Goal: Task Accomplishment & Management: Manage account settings

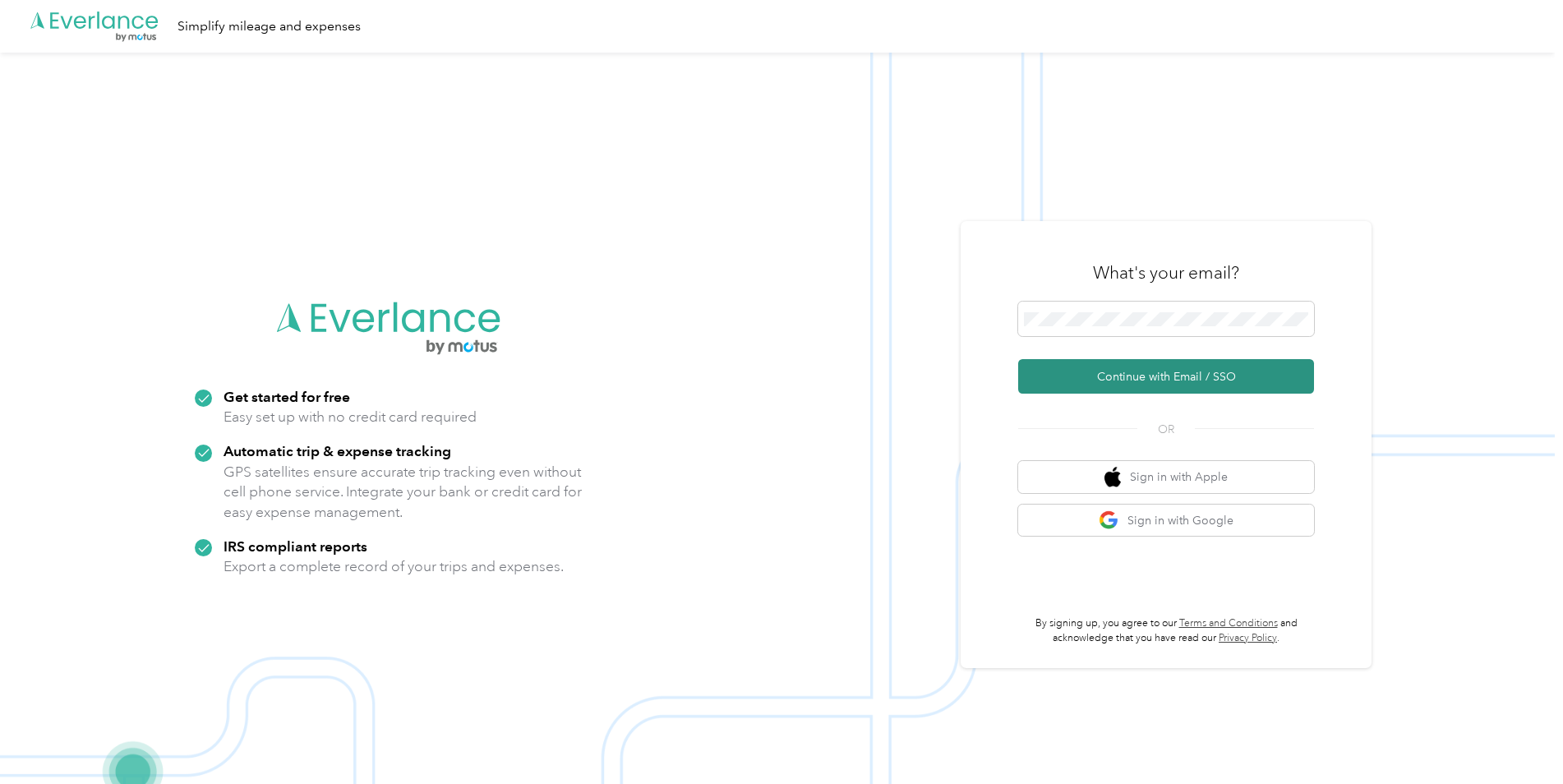
click at [1111, 368] on button "Continue with Email / SSO" at bounding box center [1166, 376] width 296 height 34
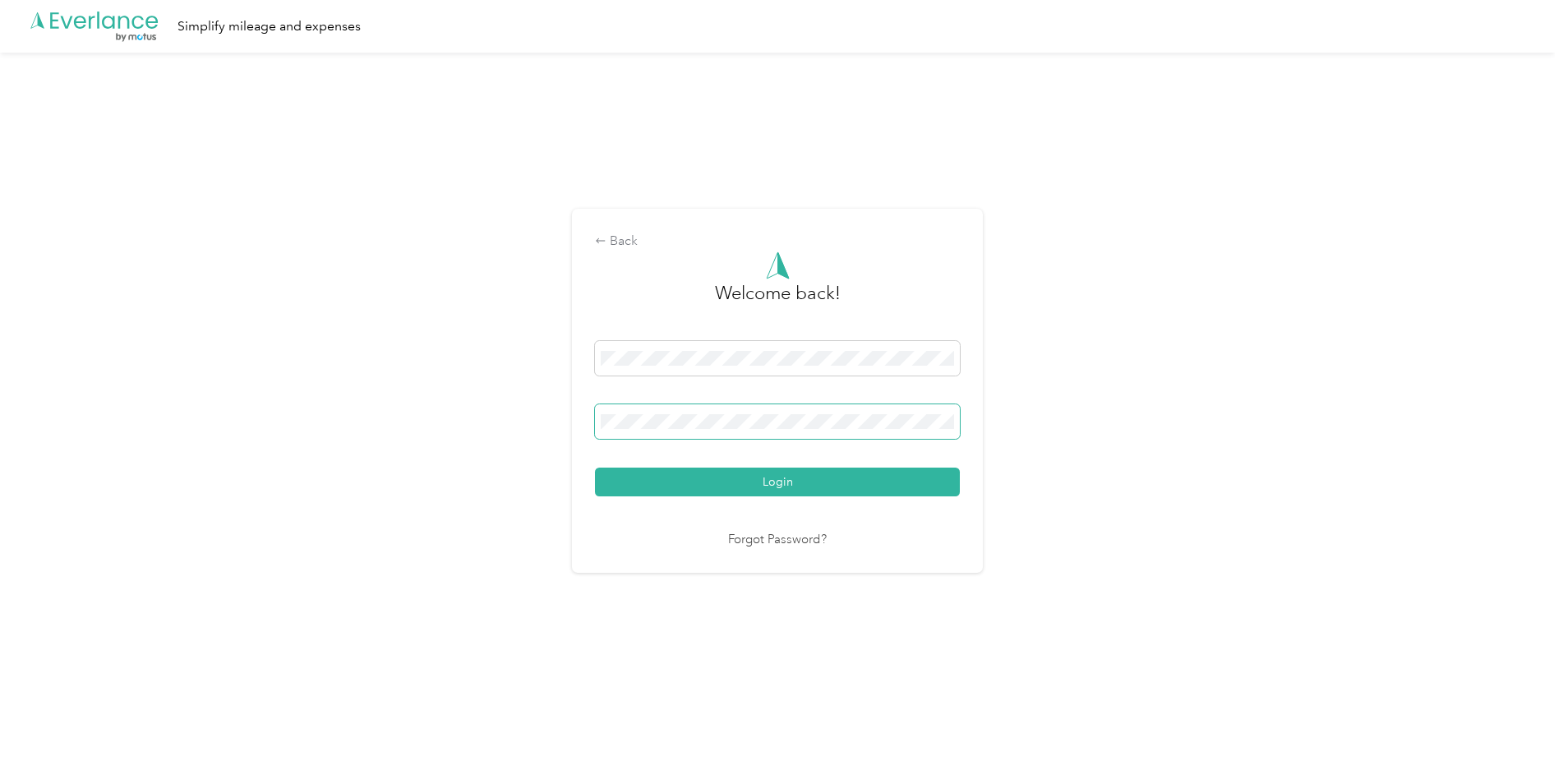
click at [595, 468] on button "Login" at bounding box center [777, 482] width 365 height 28
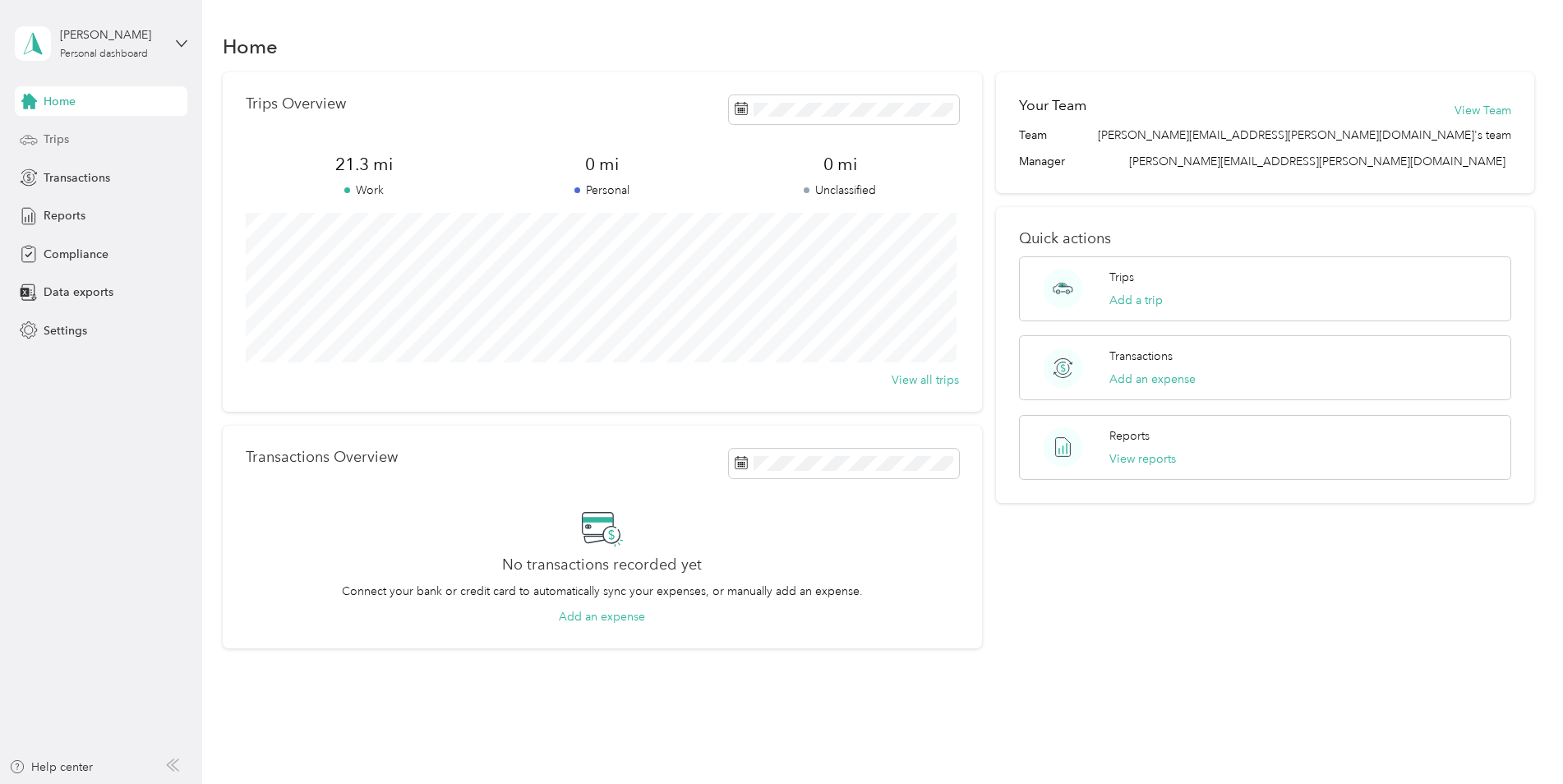
click at [53, 145] on span "Trips" at bounding box center [56, 139] width 26 height 18
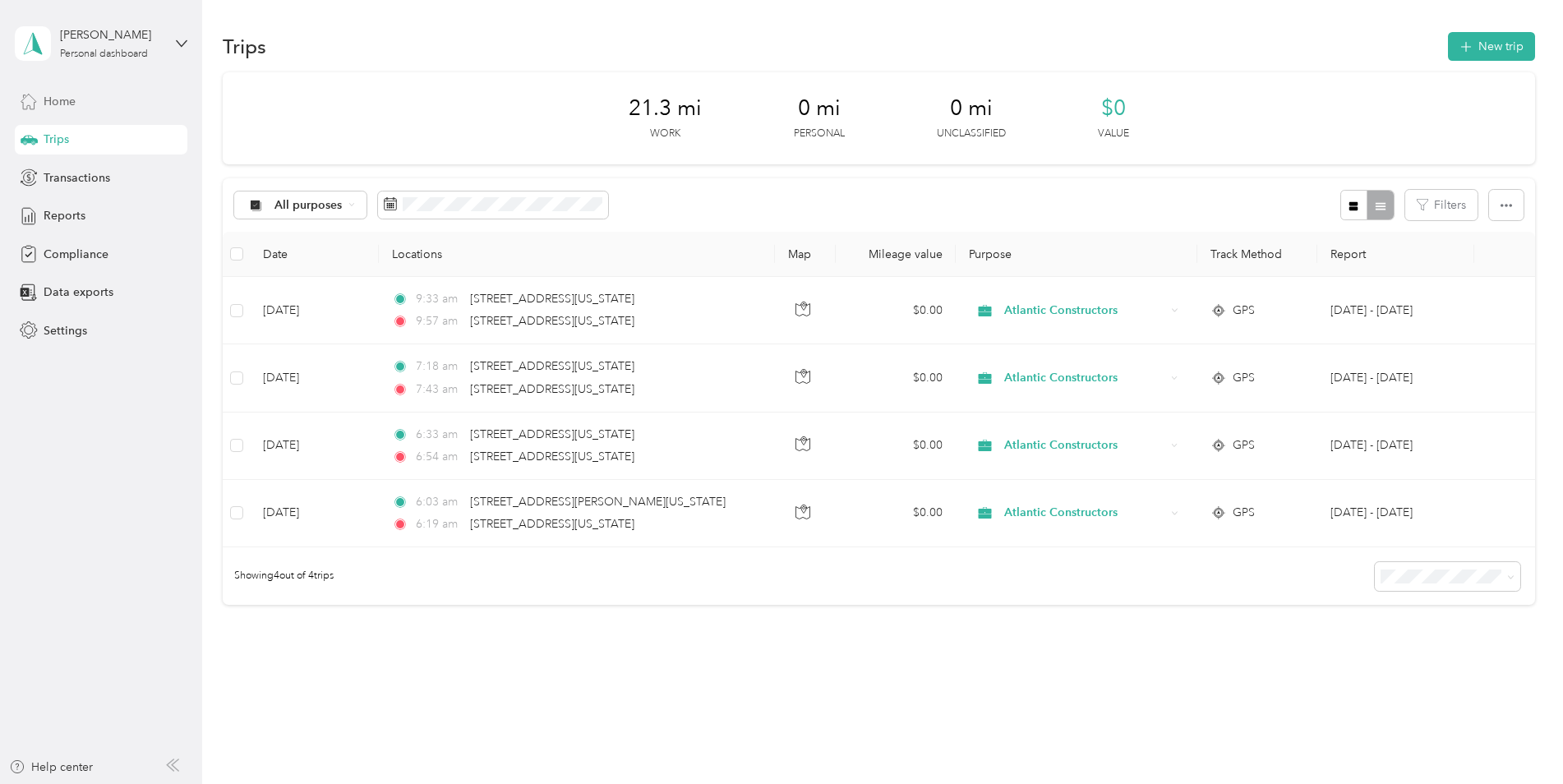
click at [74, 110] on div "Home" at bounding box center [101, 100] width 173 height 29
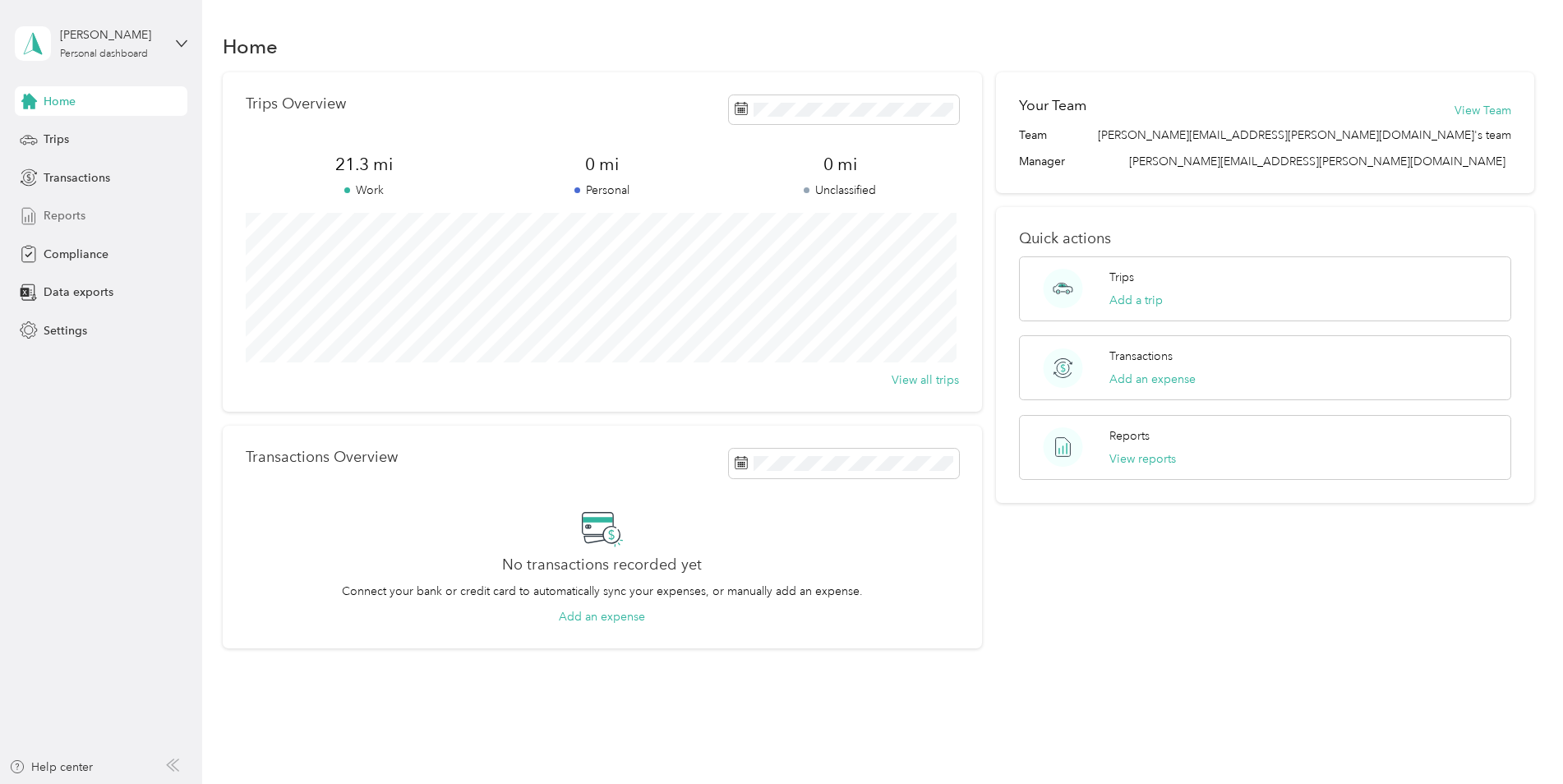
click at [73, 215] on span "Reports" at bounding box center [64, 215] width 42 height 18
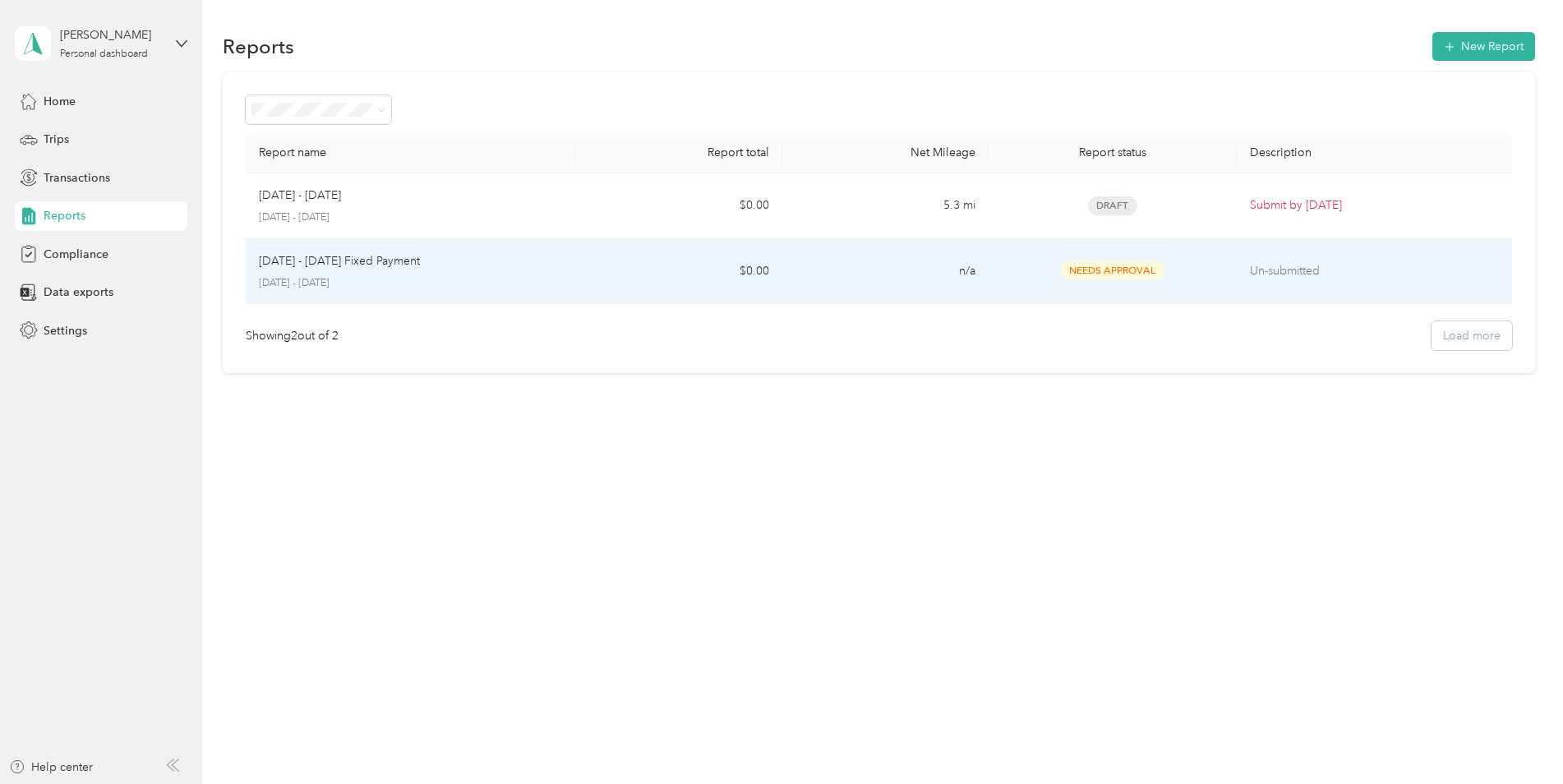
click at [505, 275] on div "[DATE] - [DATE] Fixed Payment [DATE] - [DATE]" at bounding box center [411, 271] width 304 height 38
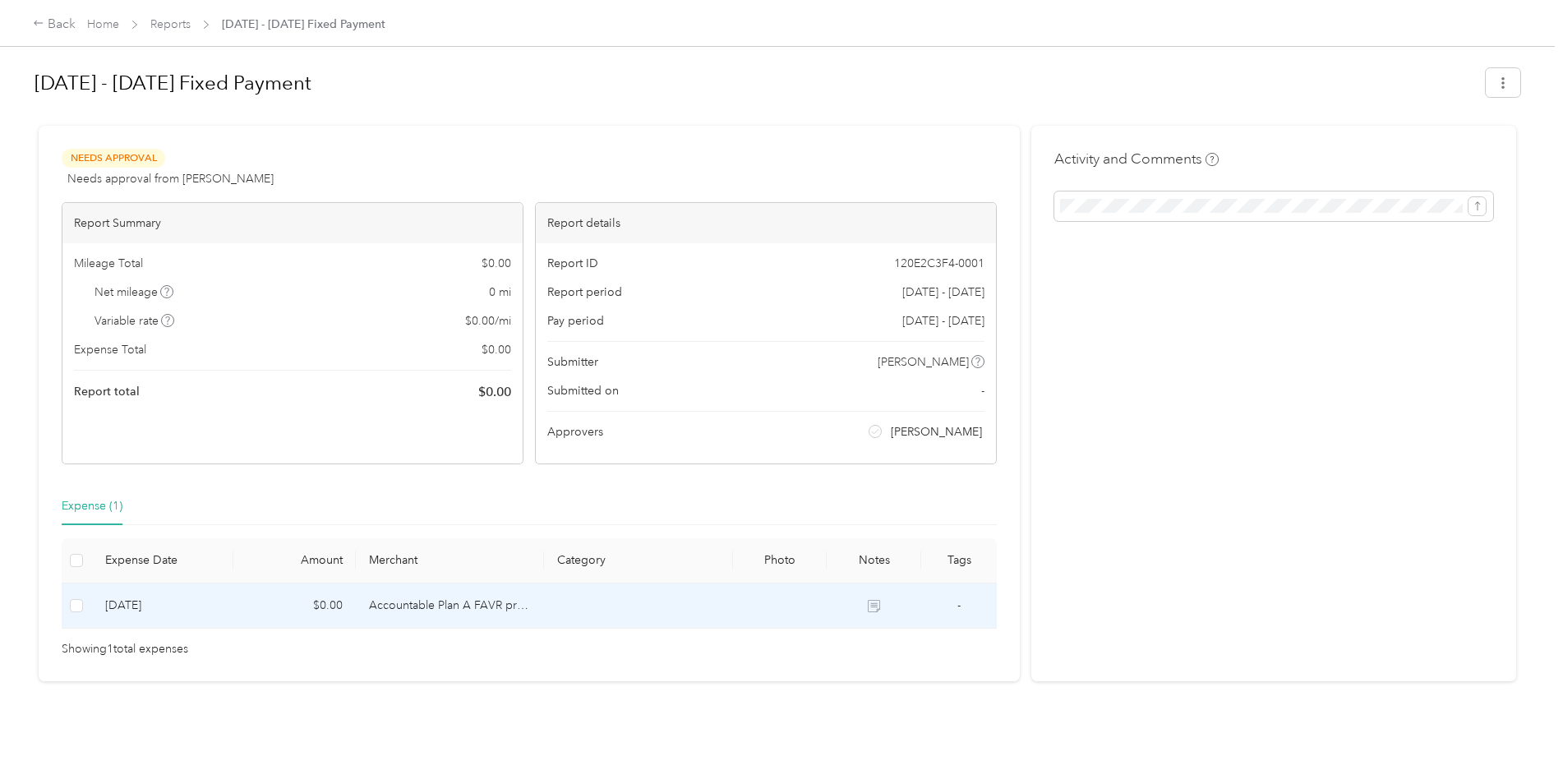
click at [464, 604] on td "Accountable Plan A FAVR program" at bounding box center [449, 606] width 188 height 45
click at [332, 609] on td "$0.00" at bounding box center [295, 606] width 123 height 45
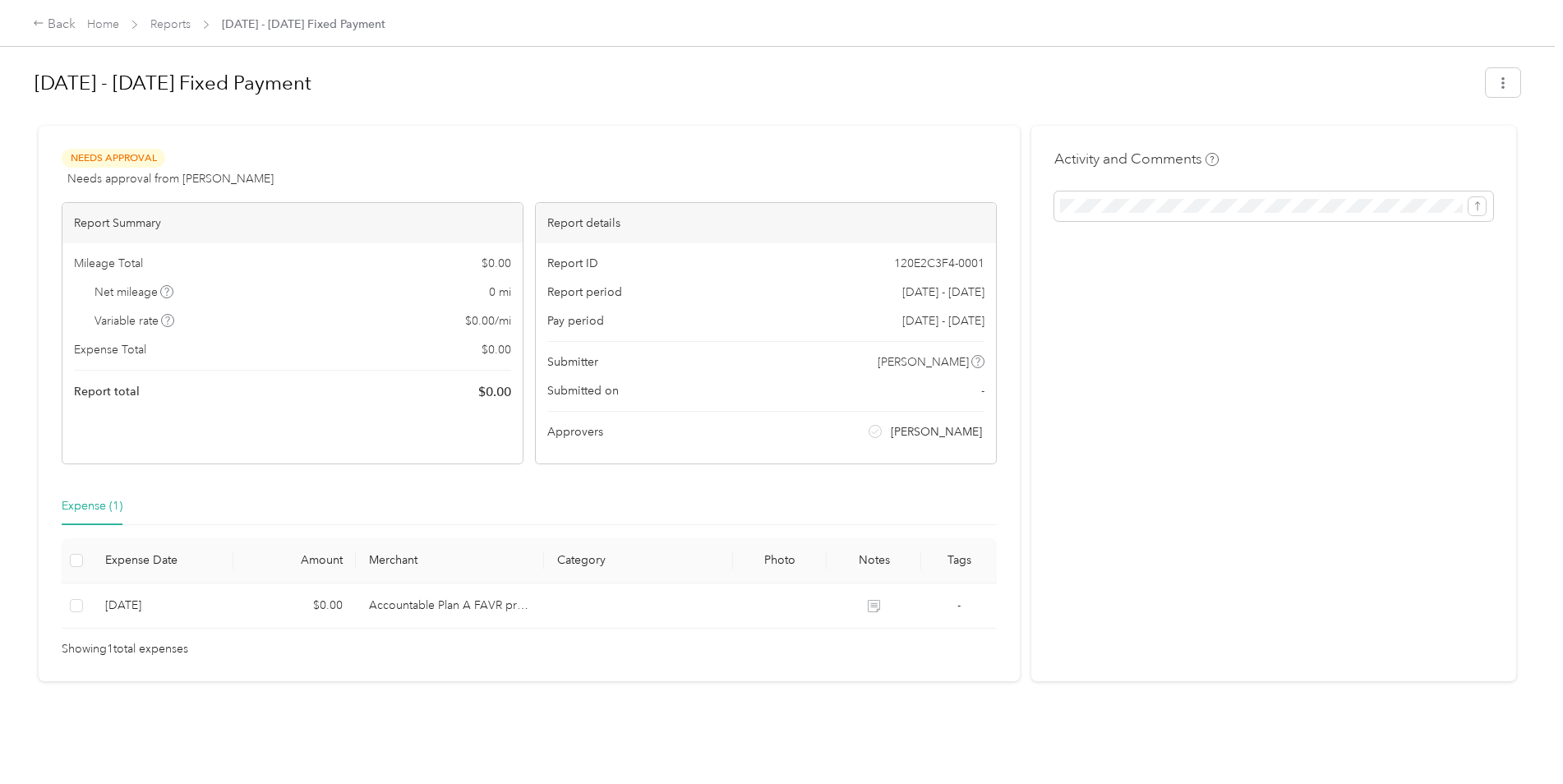
click at [623, 180] on div "Needs Approval Needs approval from [PERSON_NAME] View activity & comments" at bounding box center [529, 168] width 935 height 39
click at [101, 27] on link "Home" at bounding box center [103, 24] width 32 height 14
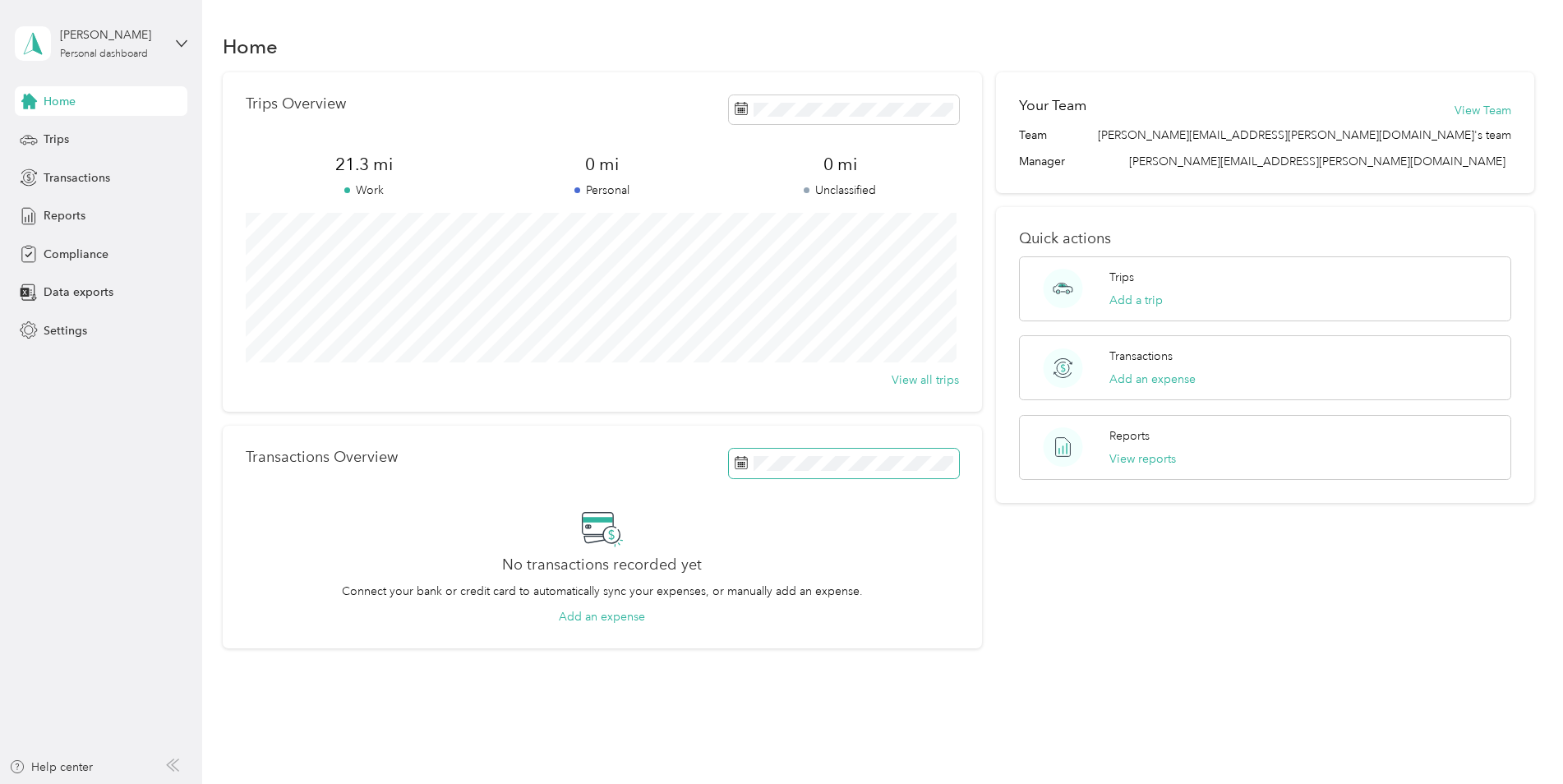
click at [933, 473] on span at bounding box center [844, 463] width 230 height 28
click at [55, 137] on span "Trips" at bounding box center [56, 139] width 26 height 18
